Goal: Information Seeking & Learning: Learn about a topic

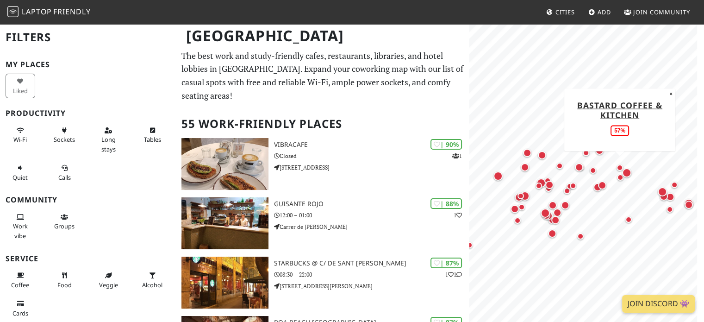
click at [628, 170] on div "Map marker" at bounding box center [619, 167] width 19 height 19
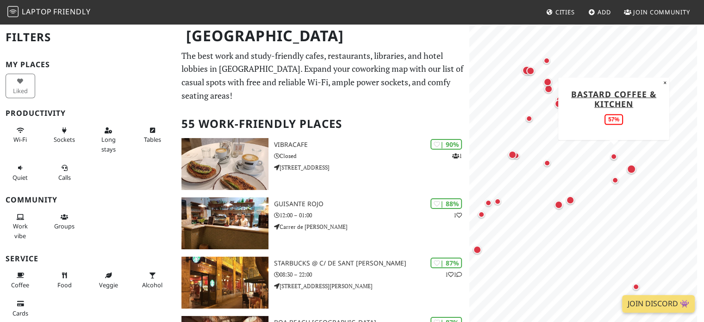
click at [611, 156] on div "Map marker" at bounding box center [613, 156] width 6 height 6
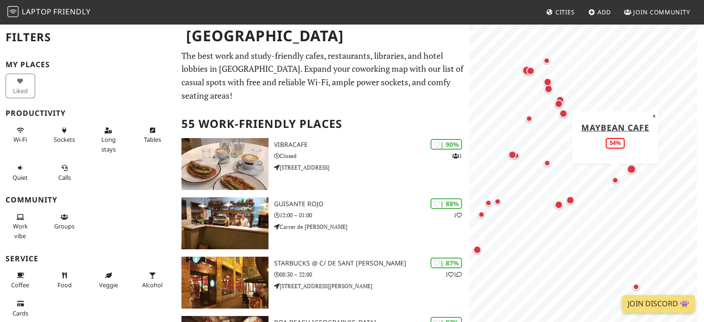
click at [615, 179] on div "Map marker" at bounding box center [615, 180] width 6 height 6
click at [71, 131] on button "Sockets" at bounding box center [65, 135] width 30 height 25
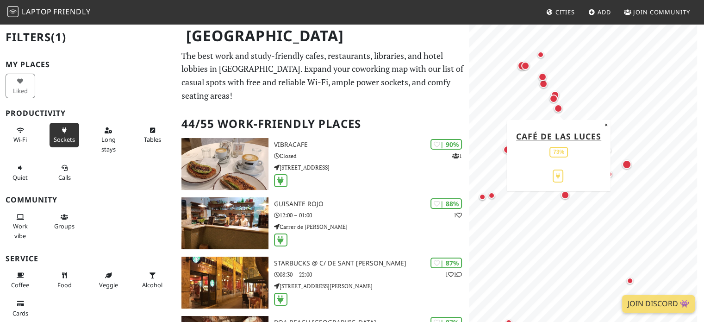
click at [558, 107] on div "Map marker" at bounding box center [558, 103] width 19 height 19
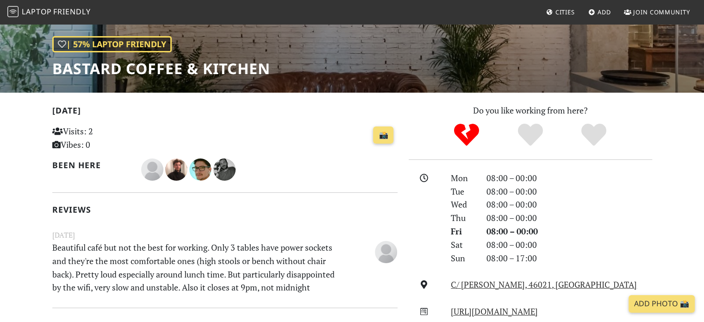
scroll to position [126, 0]
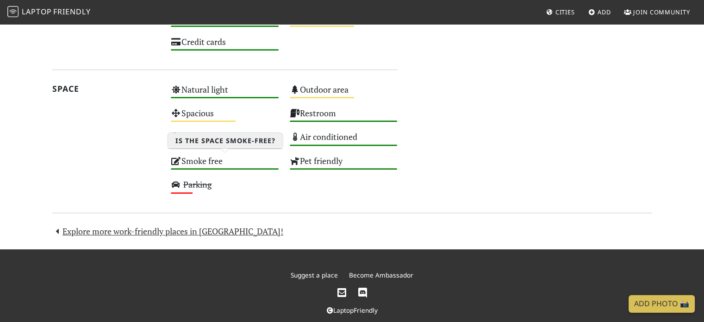
scroll to position [546, 0]
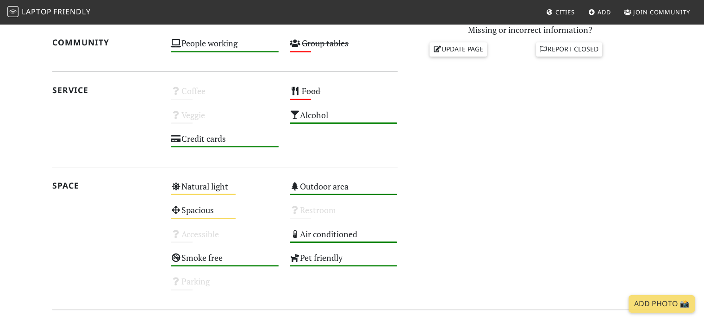
scroll to position [431, 0]
